Goal: Task Accomplishment & Management: Complete application form

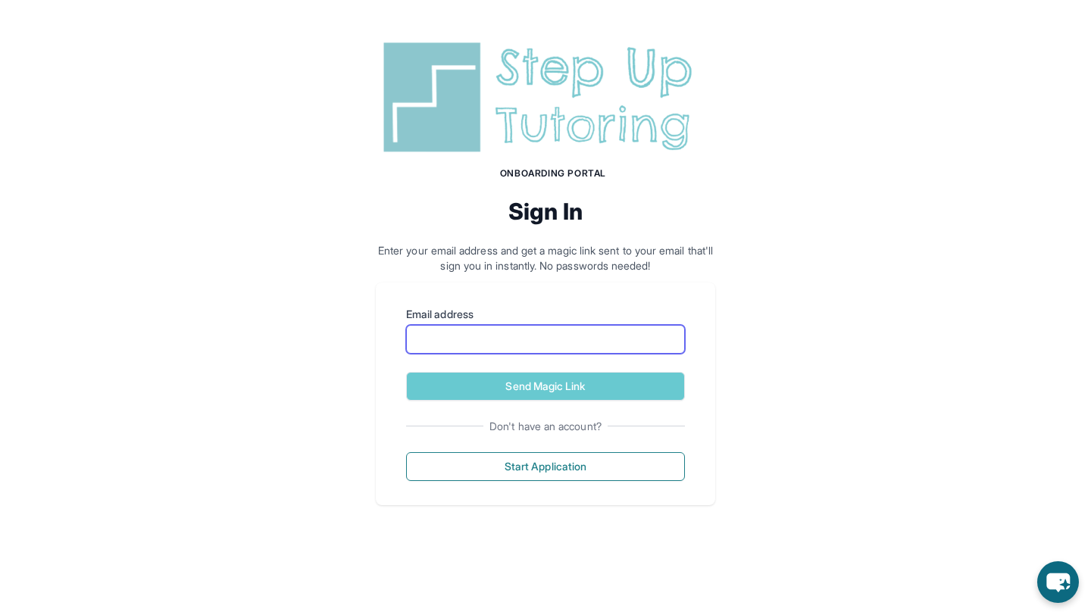
click at [514, 337] on input "Email address" at bounding box center [545, 339] width 279 height 29
type input "**********"
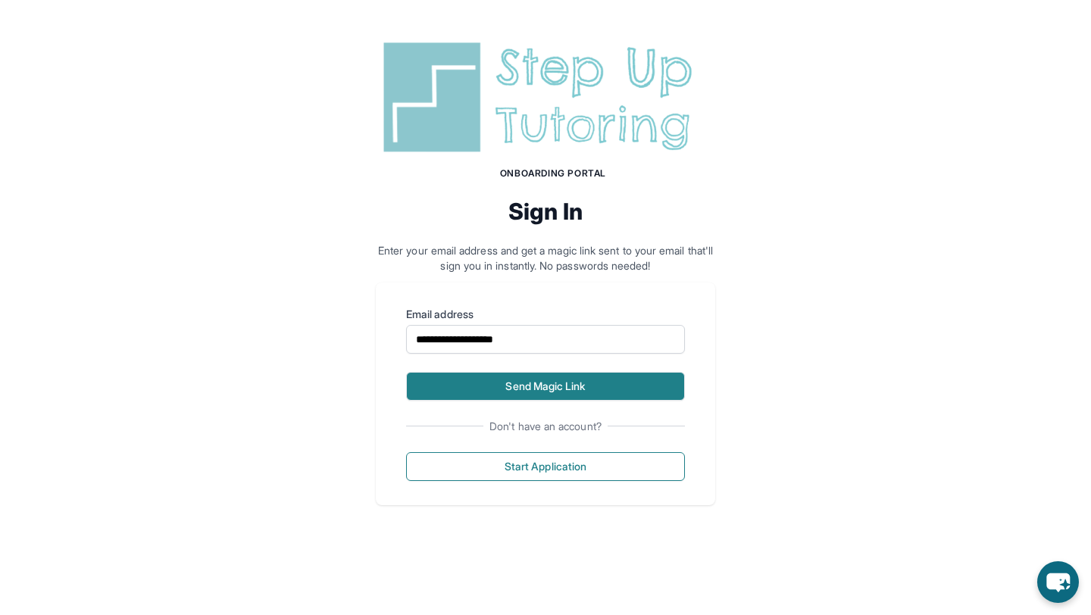
click at [556, 381] on button "Send Magic Link" at bounding box center [545, 386] width 279 height 29
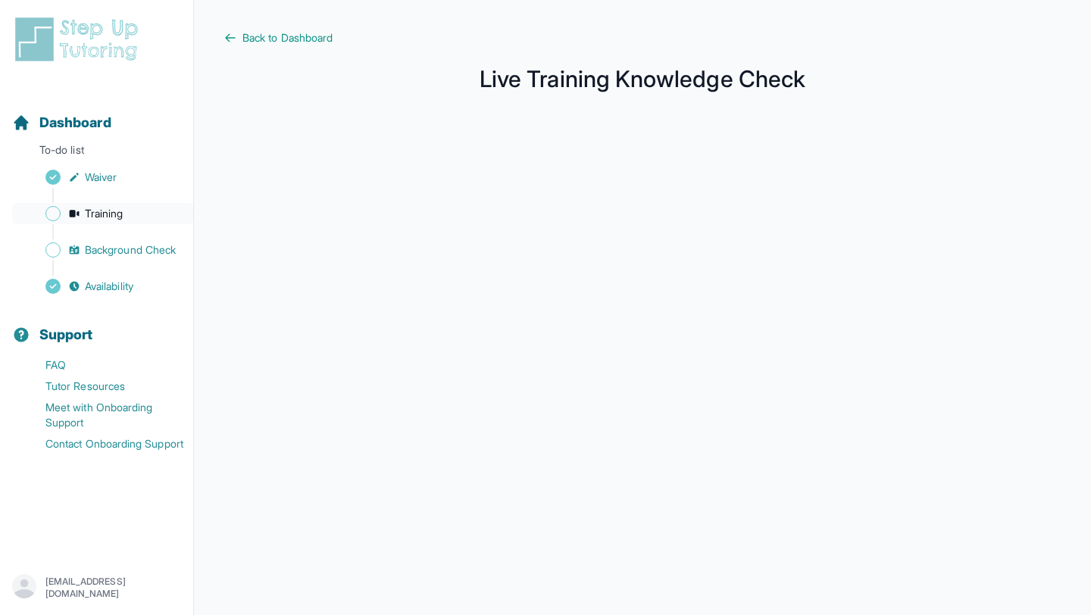
click at [114, 210] on span "Training" at bounding box center [104, 213] width 39 height 15
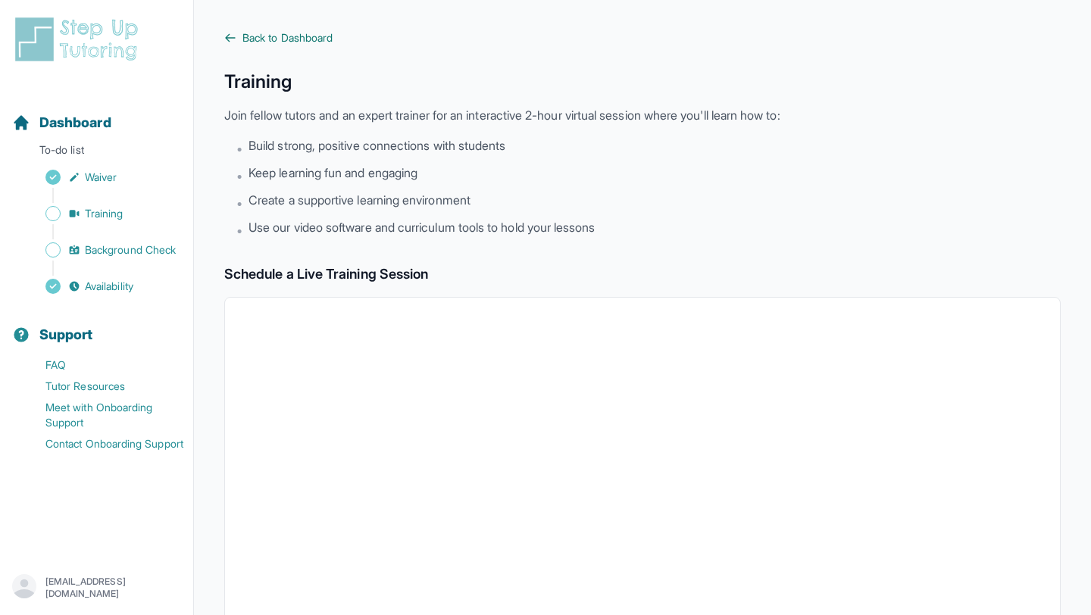
click at [249, 33] on span "Back to Dashboard" at bounding box center [288, 37] width 90 height 15
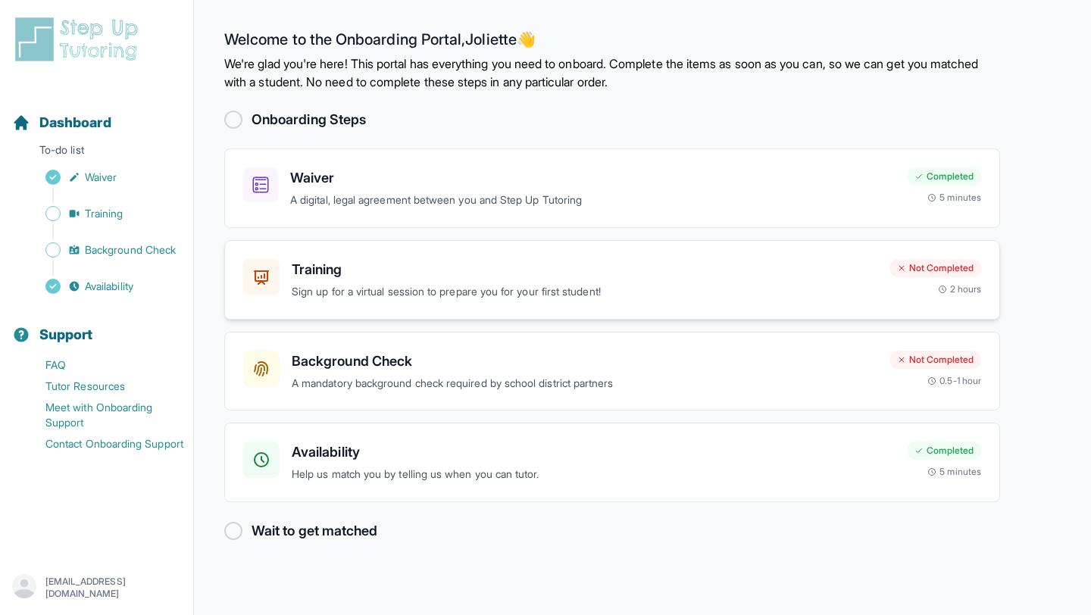
click at [659, 289] on p "Sign up for a virtual session to prepare you for your first student!" at bounding box center [585, 291] width 586 height 17
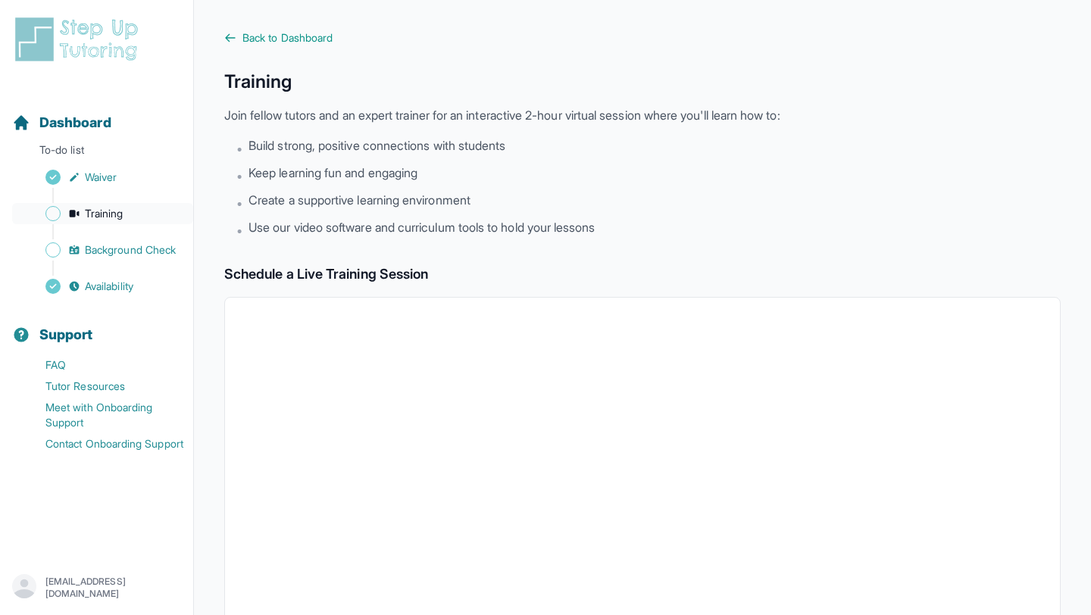
click at [93, 220] on span "Training" at bounding box center [104, 213] width 39 height 15
click at [305, 23] on main "Back to Dashboard Training Join fellow tutors and an expert trainer for an inte…" at bounding box center [642, 533] width 897 height 1067
click at [305, 33] on span "Back to Dashboard" at bounding box center [288, 37] width 90 height 15
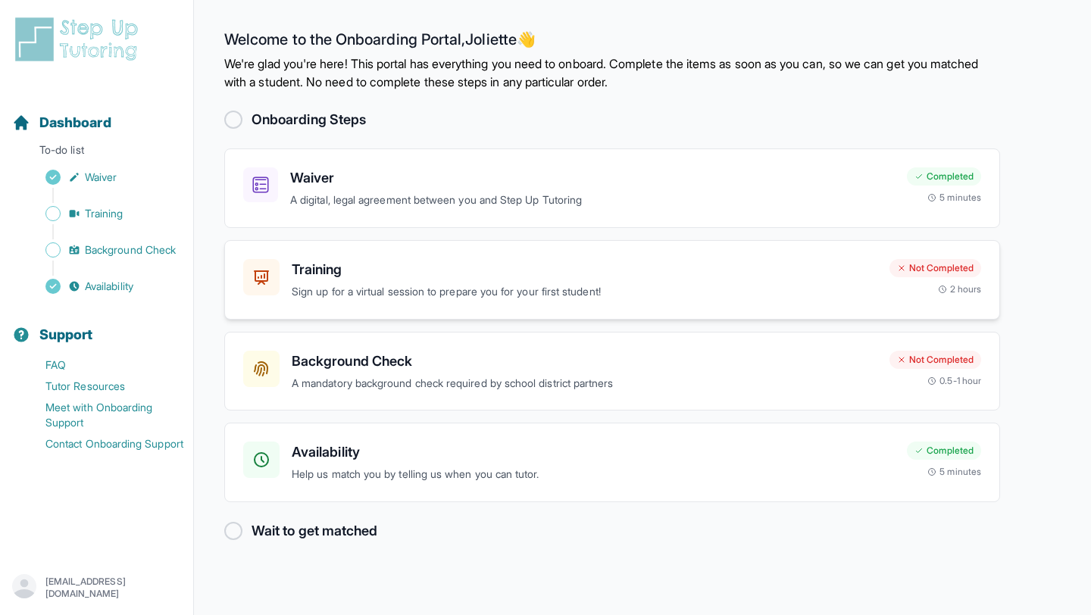
click at [913, 265] on div "Not Completed" at bounding box center [936, 268] width 92 height 18
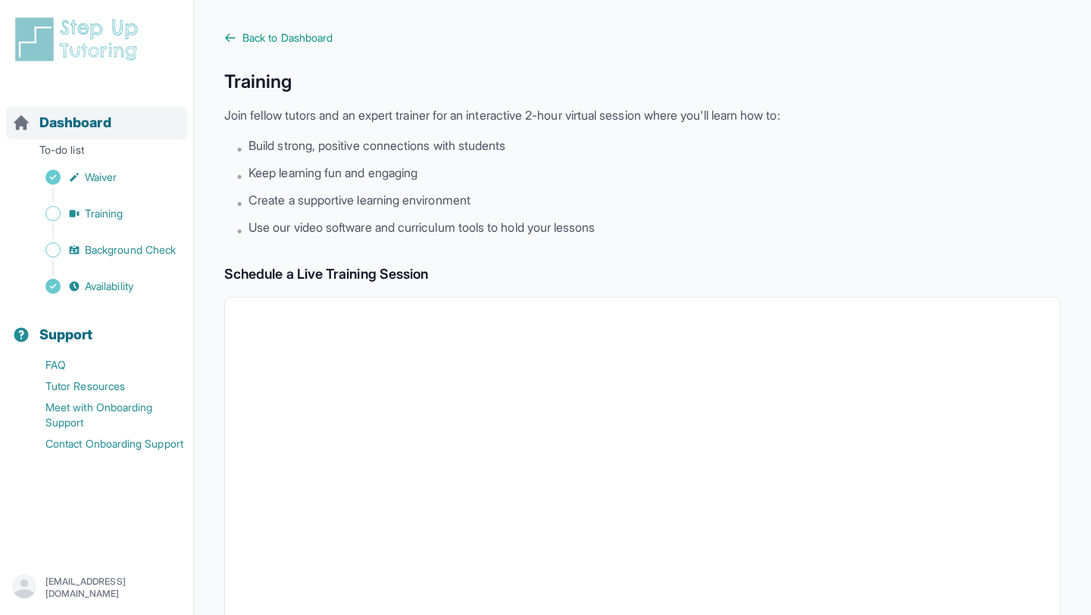
click at [90, 117] on span "Dashboard" at bounding box center [75, 122] width 72 height 21
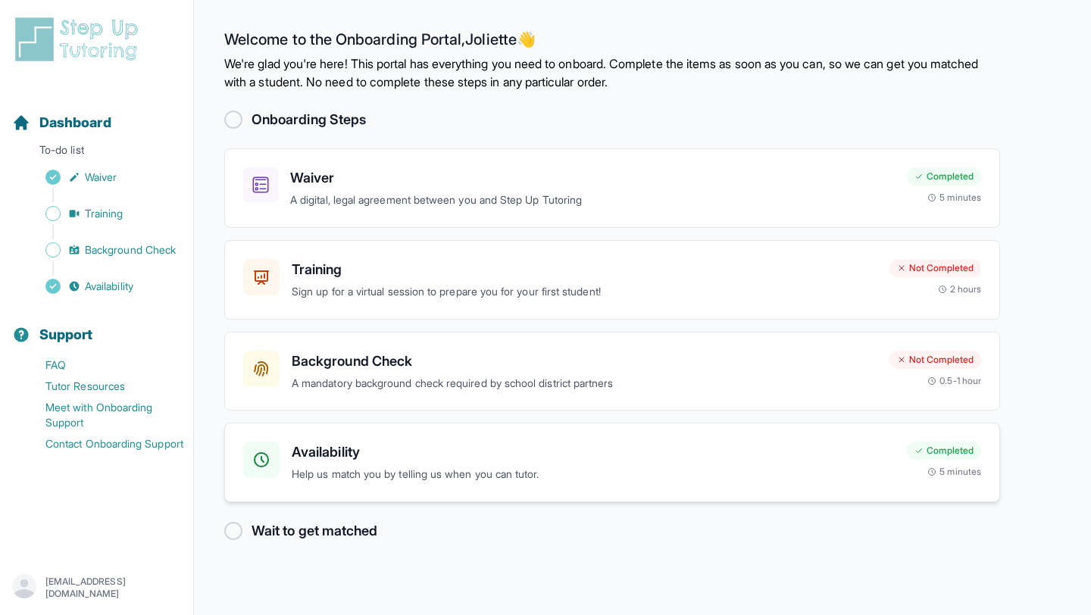
click at [402, 449] on h3 "Availability" at bounding box center [593, 452] width 603 height 21
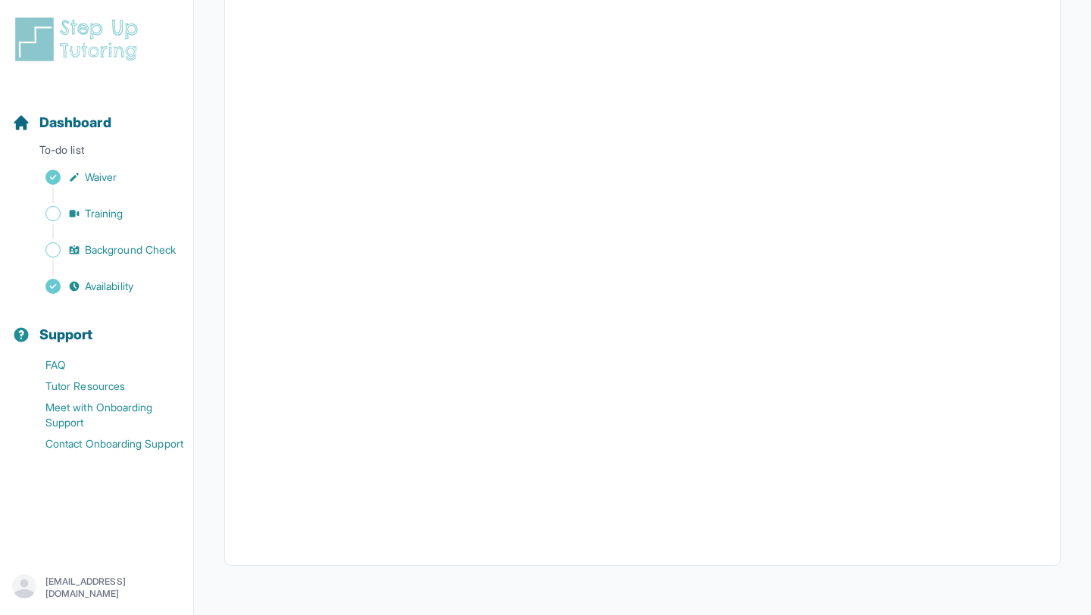
scroll to position [265, 0]
click at [135, 202] on div "Sidebar" at bounding box center [99, 195] width 175 height 15
click at [121, 208] on span "Training" at bounding box center [104, 213] width 39 height 15
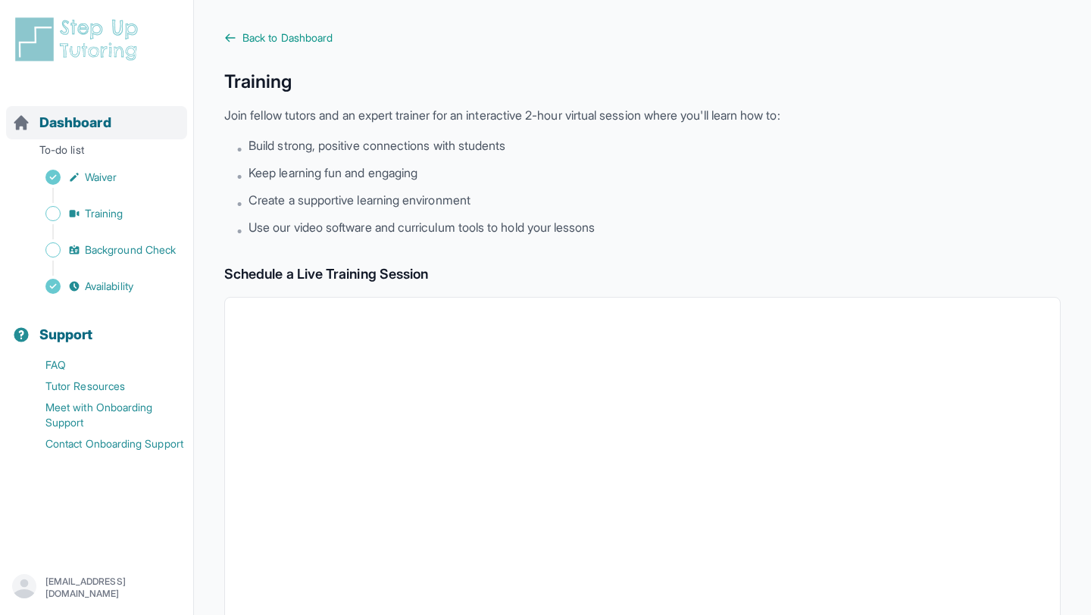
click at [92, 121] on span "Dashboard" at bounding box center [75, 122] width 72 height 21
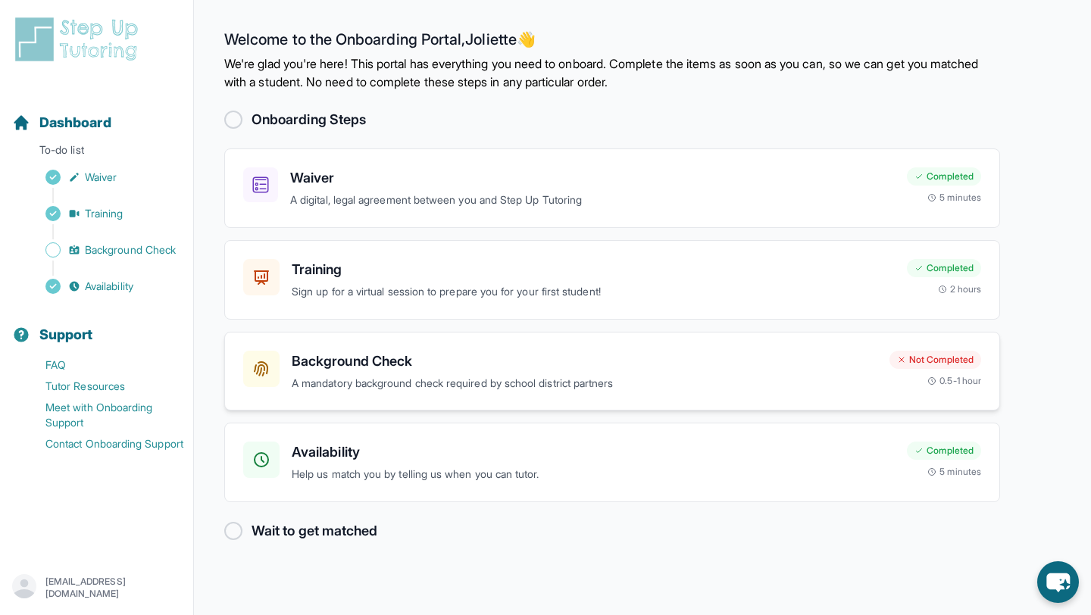
click at [446, 365] on h3 "Background Check" at bounding box center [585, 361] width 586 height 21
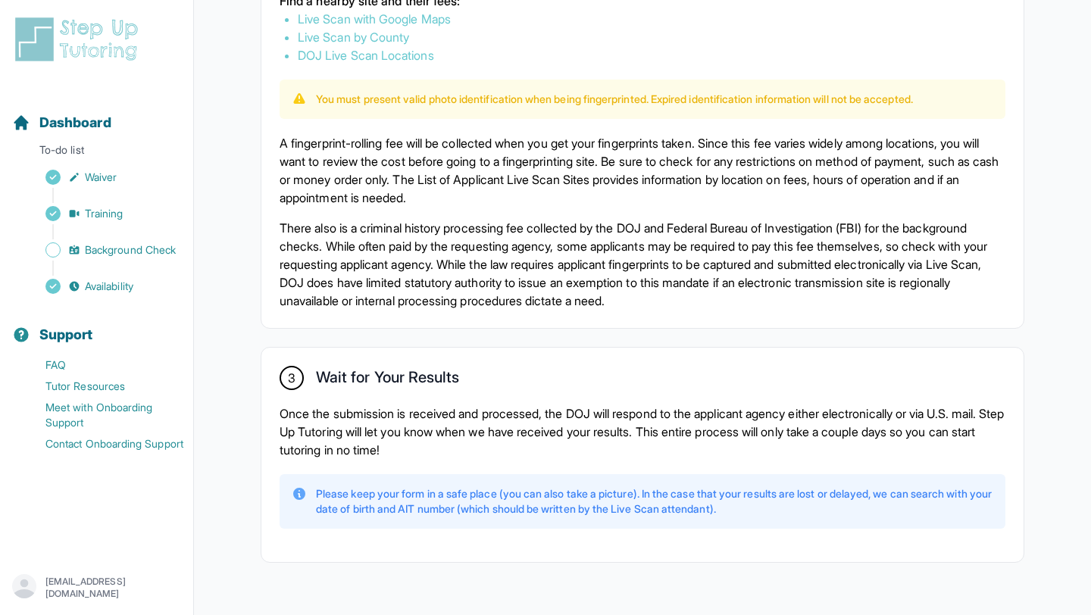
scroll to position [1019, 0]
